Goal: Information Seeking & Learning: Learn about a topic

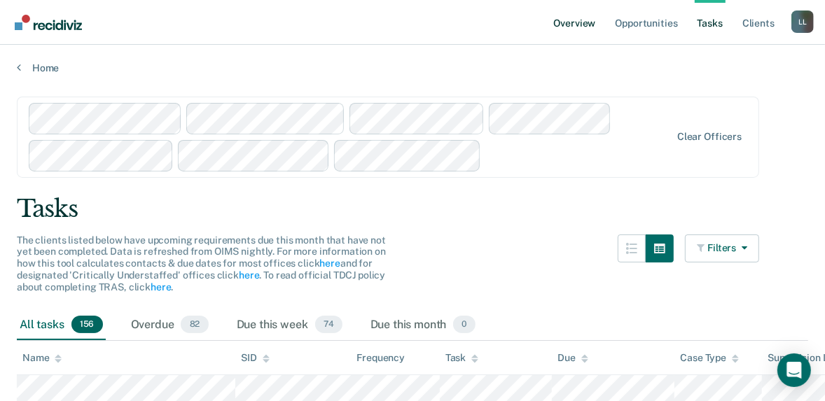
click at [551, 37] on link "Overview" at bounding box center [575, 22] width 48 height 45
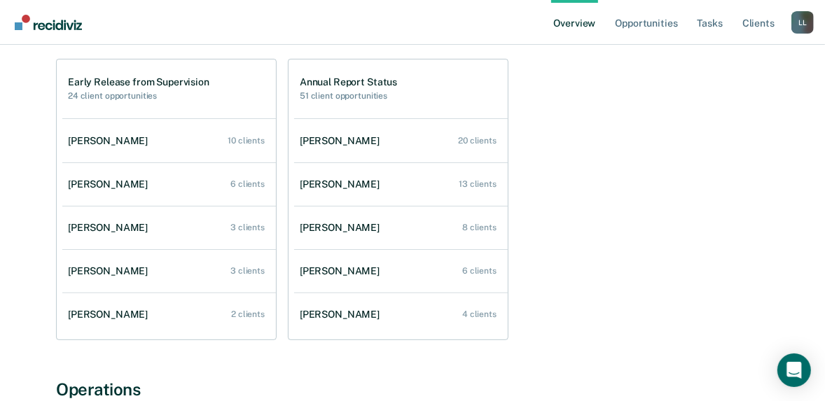
scroll to position [168, 0]
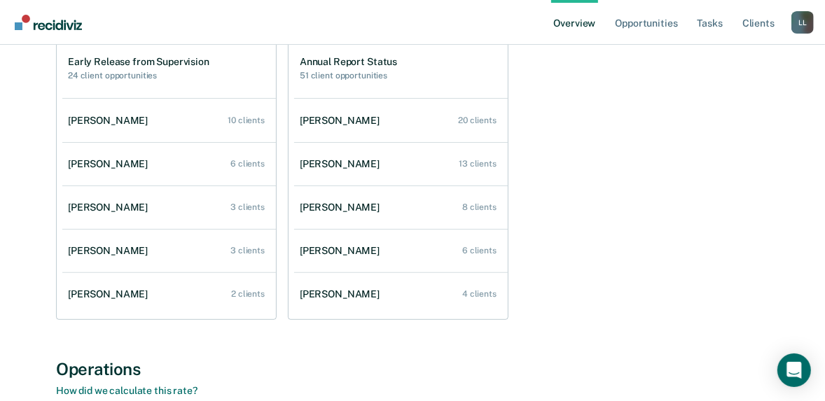
click at [397, 81] on h2 "51 client opportunities" at bounding box center [348, 76] width 97 height 10
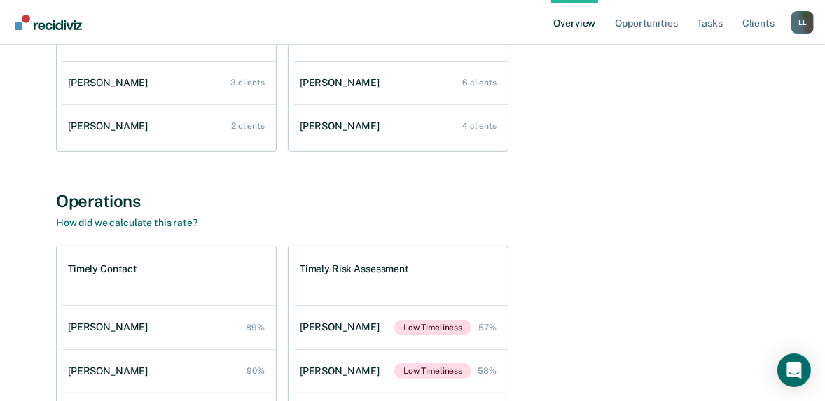
scroll to position [448, 0]
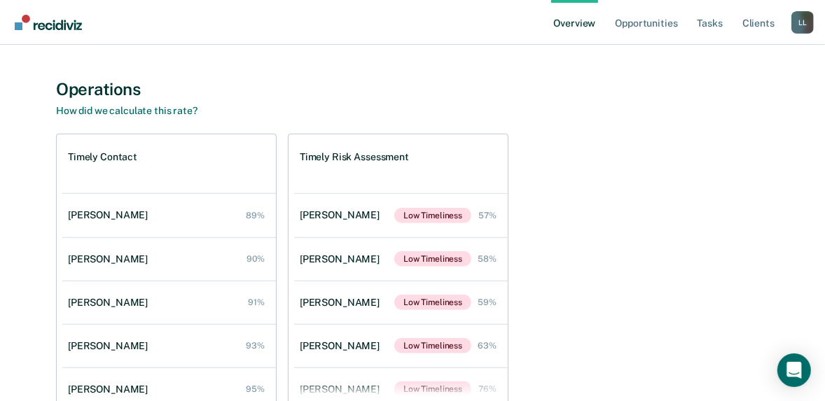
click at [82, 280] on div "[PERSON_NAME] Overview Region : 2 Team : 6 Officers Opportunities Take action o…" at bounding box center [412, 29] width 791 height 830
click at [81, 286] on div "[PERSON_NAME] Overview Region : 2 Team : 6 Officers Opportunities Take action o…" at bounding box center [412, 29] width 791 height 830
click at [615, 269] on div "[PERSON_NAME] Overview Region : 2 Team : 6 Officers Opportunities Take action o…" at bounding box center [412, 29] width 791 height 830
drag, startPoint x: 767, startPoint y: 267, endPoint x: 801, endPoint y: 285, distance: 38.2
click at [615, 277] on div "[PERSON_NAME] Overview Region : 2 Team : 6 Officers Opportunities Take action o…" at bounding box center [412, 29] width 791 height 830
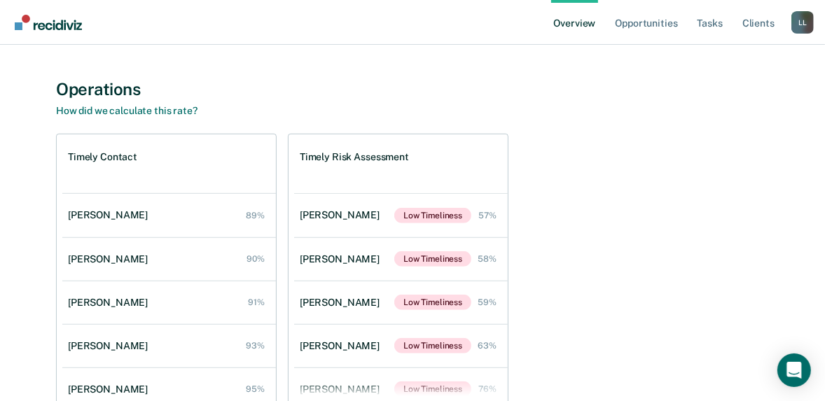
drag, startPoint x: 762, startPoint y: 290, endPoint x: 708, endPoint y: 287, distance: 54.0
click at [615, 290] on div "[PERSON_NAME] Overview Region : 2 Team : 6 Officers Opportunities Take action o…" at bounding box center [412, 29] width 791 height 830
click at [615, 287] on div "[PERSON_NAME] Overview Region : 2 Team : 6 Officers Opportunities Take action o…" at bounding box center [412, 29] width 791 height 830
click at [90, 307] on div "[PERSON_NAME] Overview Region : 2 Team : 6 Officers Opportunities Take action o…" at bounding box center [412, 29] width 791 height 830
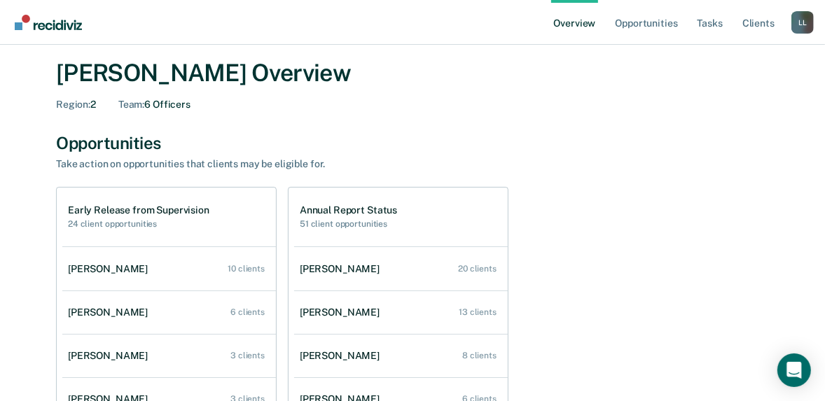
scroll to position [0, 0]
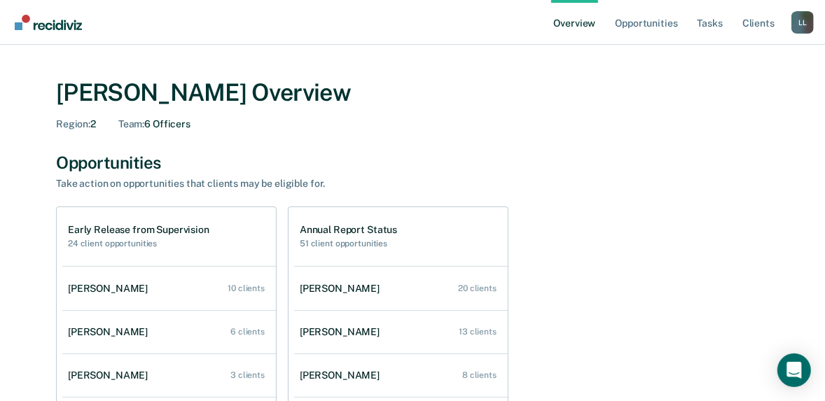
click at [615, 34] on div "L L" at bounding box center [802, 22] width 22 height 22
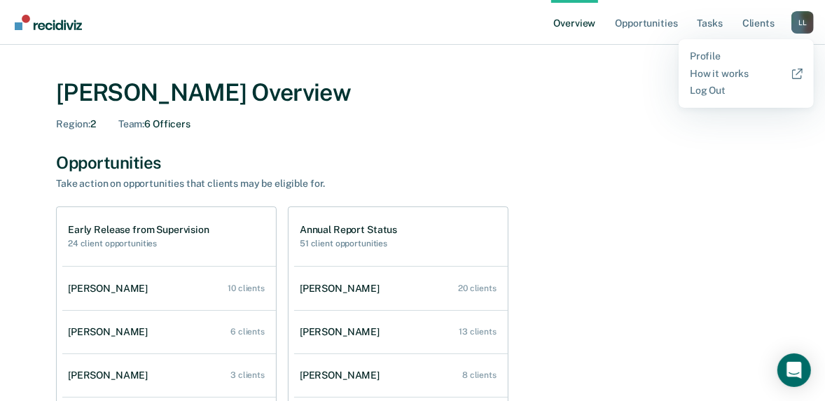
click at [615, 34] on div "L L" at bounding box center [802, 22] width 22 height 22
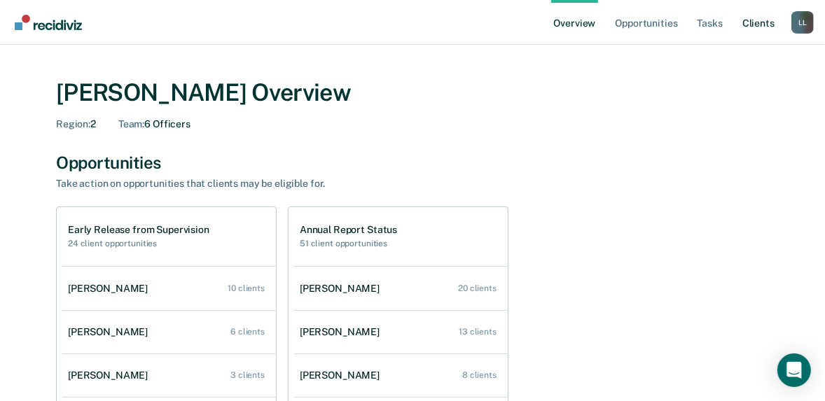
click at [615, 38] on link "Client s" at bounding box center [758, 22] width 38 height 45
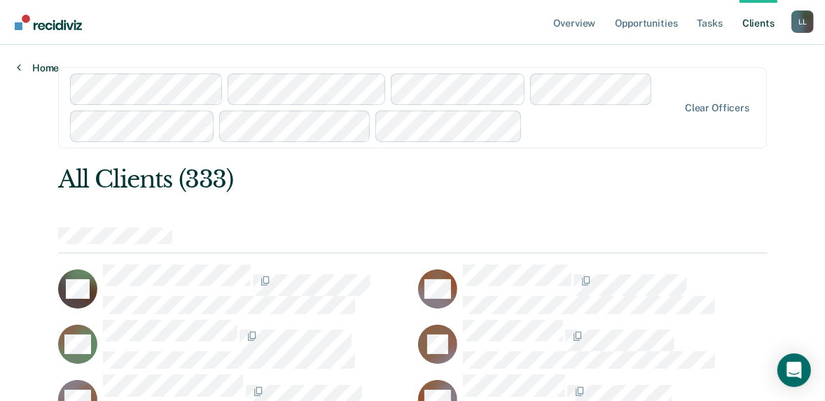
click at [32, 74] on link "Home" at bounding box center [38, 68] width 42 height 13
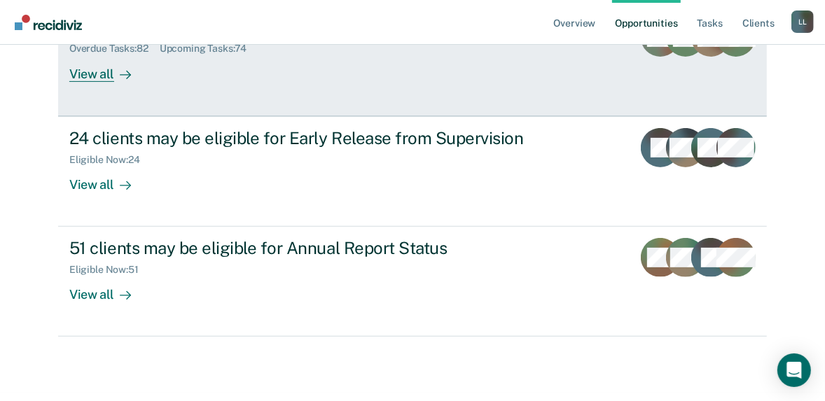
scroll to position [448, 0]
click at [123, 82] on div "View all" at bounding box center [108, 68] width 78 height 27
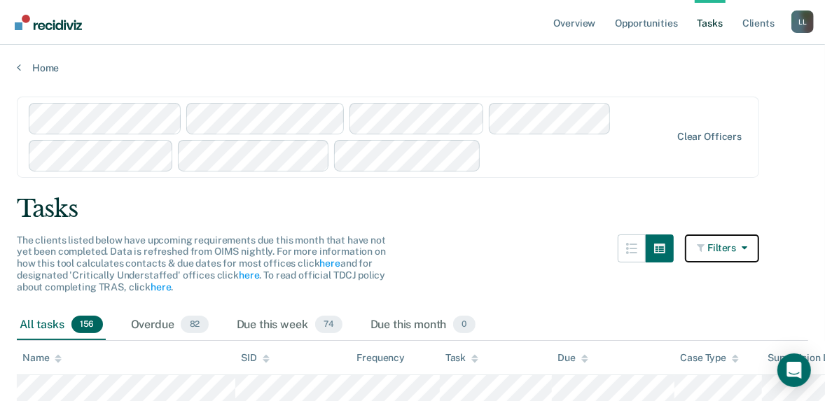
click at [615, 253] on icon "button" at bounding box center [741, 248] width 11 height 10
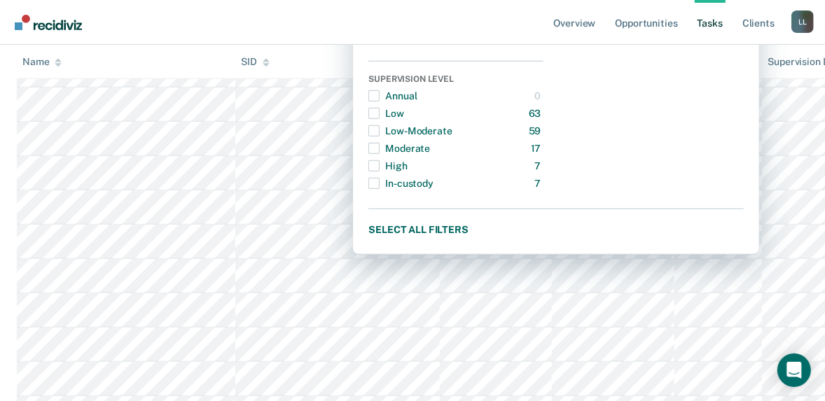
scroll to position [67, 0]
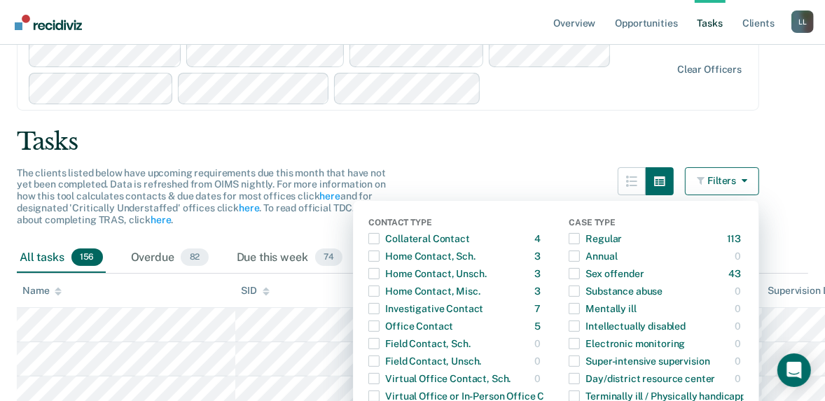
click at [615, 186] on icon "button" at bounding box center [741, 181] width 11 height 10
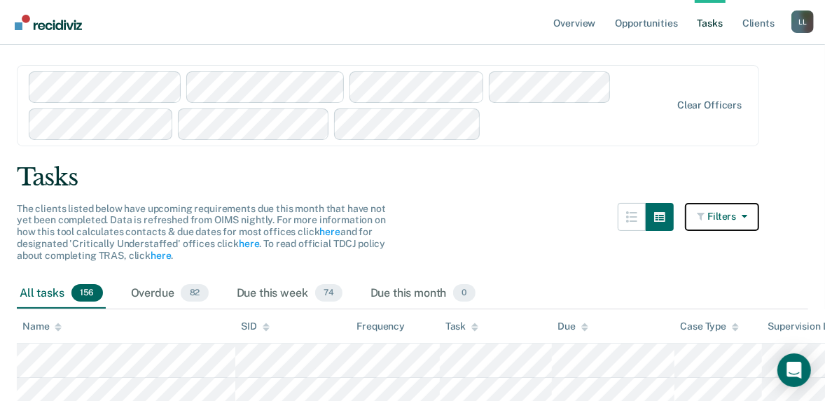
scroll to position [0, 0]
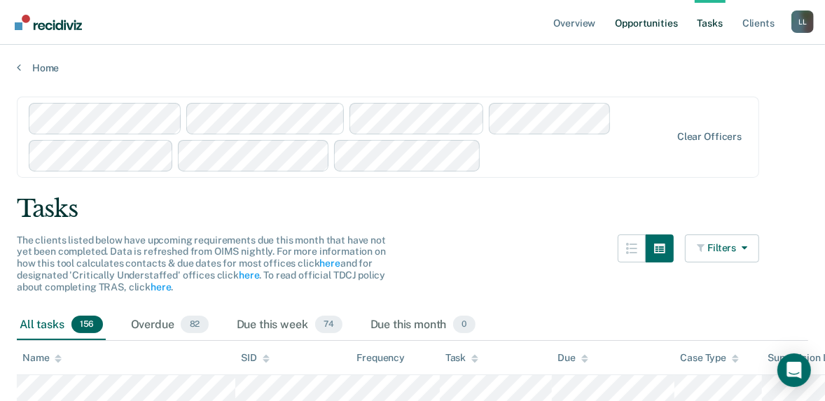
click at [612, 35] on link "Opportunities" at bounding box center [646, 22] width 68 height 45
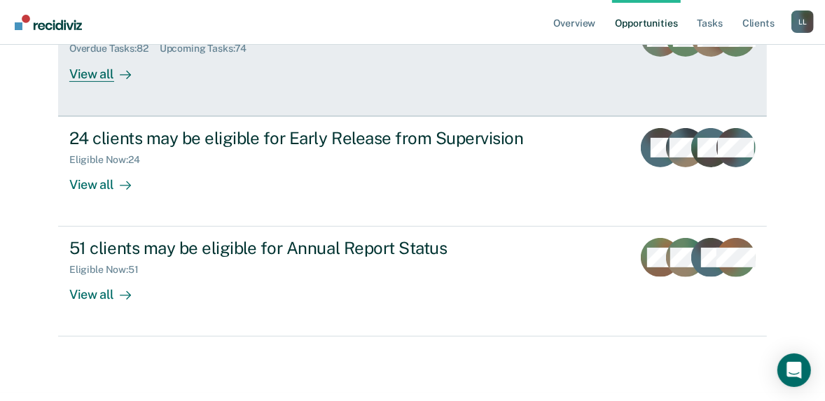
scroll to position [560, 0]
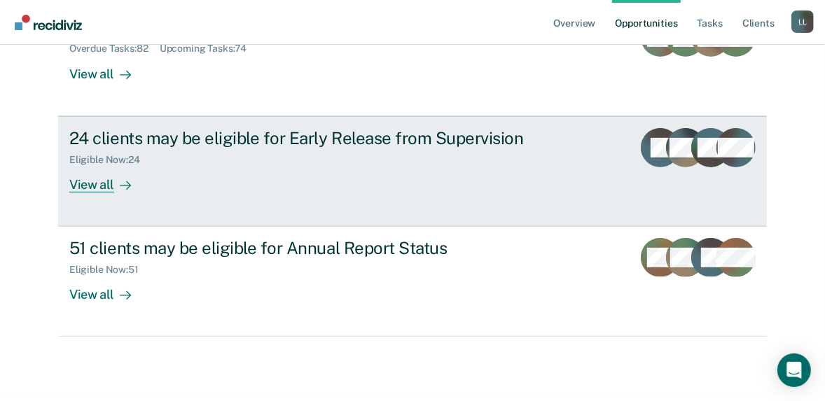
click at [138, 193] on div "View all" at bounding box center [108, 178] width 78 height 27
